Goal: Information Seeking & Learning: Learn about a topic

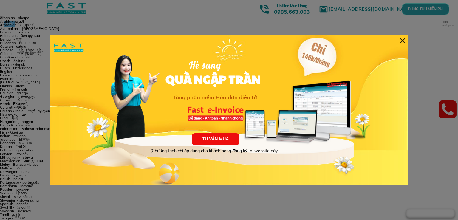
drag, startPoint x: 0, startPoint y: 0, endPoint x: 403, endPoint y: 41, distance: 405.5
click at [403, 41] on div at bounding box center [402, 40] width 5 height 5
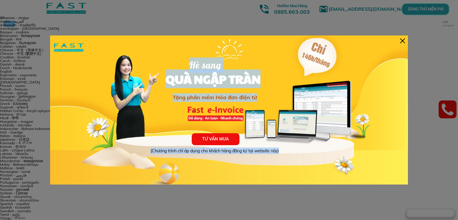
drag, startPoint x: 402, startPoint y: 40, endPoint x: 267, endPoint y: 90, distance: 143.2
click at [267, 90] on div "TƯ VẤN MUA (Chương trình chỉ áp dụng cho khách hàng đăng ký tại website này) Hè…" at bounding box center [229, 110] width 358 height 149
click at [402, 41] on div "TƯ VẤN MUA (Chương trình chỉ áp dụng cho khách hàng đăng ký tại website này) Hè…" at bounding box center [229, 110] width 358 height 149
click at [402, 41] on div at bounding box center [402, 40] width 5 height 5
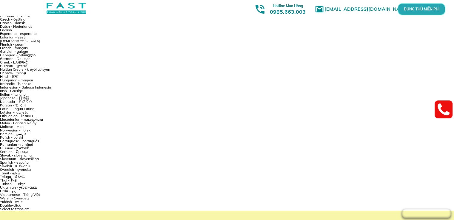
scroll to position [149, 0]
